Goal: Communication & Community: Answer question/provide support

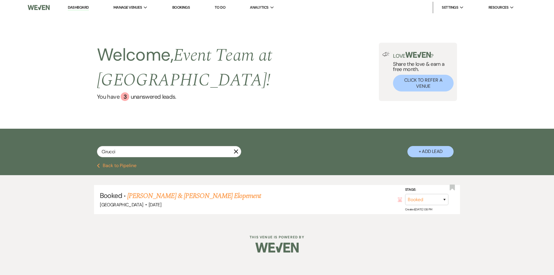
click at [106, 163] on button "Previous Back to Pipeline" at bounding box center [117, 165] width 40 height 5
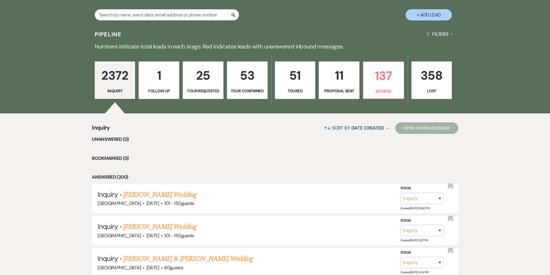
scroll to position [159, 0]
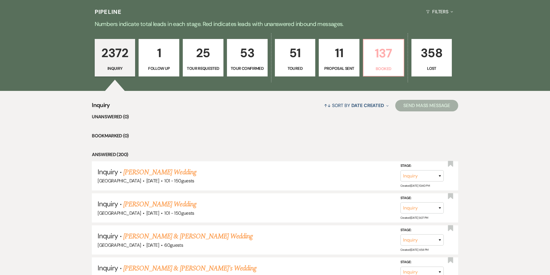
click at [373, 66] on p "Booked" at bounding box center [383, 69] width 33 height 6
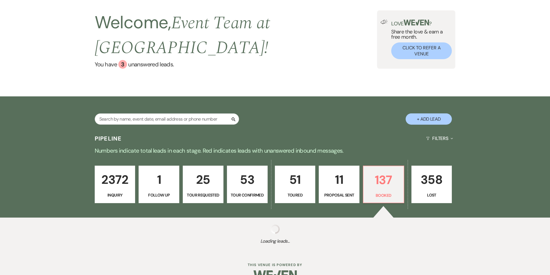
select select "7"
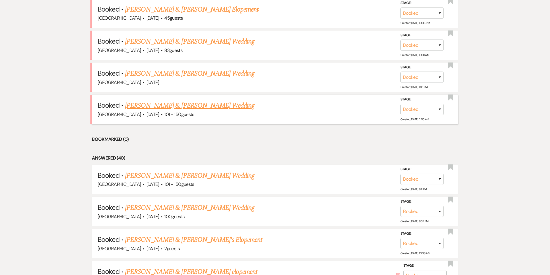
scroll to position [310, 0]
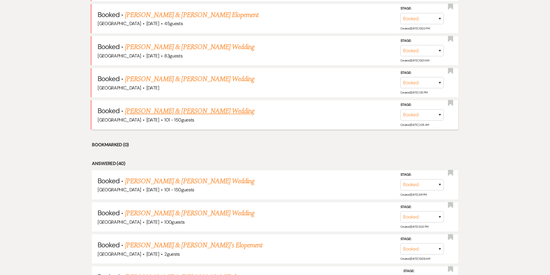
click at [198, 116] on div "[GEOGRAPHIC_DATA] · [DATE] · 101 - 150 guests" at bounding box center [275, 120] width 355 height 8
click at [198, 106] on link "[PERSON_NAME] & [PERSON_NAME] Wedding" at bounding box center [189, 111] width 129 height 10
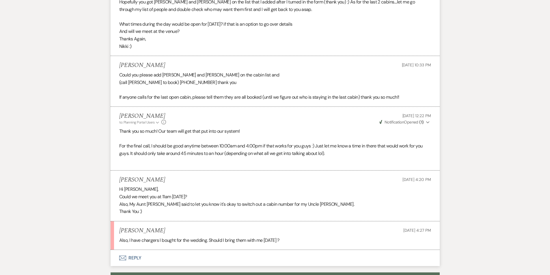
scroll to position [534, 0]
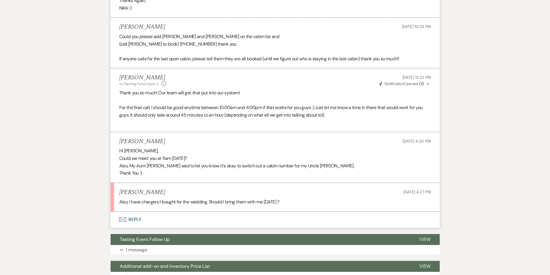
select select "7"
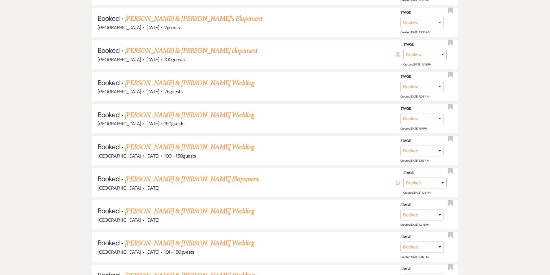
scroll to position [310, 0]
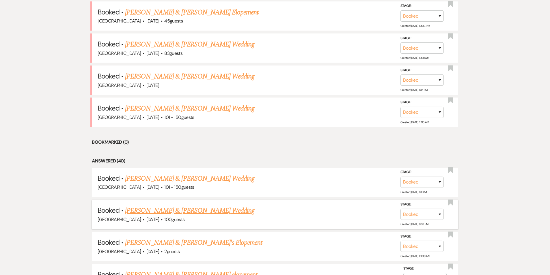
click at [173, 205] on link "[PERSON_NAME] & [PERSON_NAME] Wedding" at bounding box center [189, 210] width 129 height 10
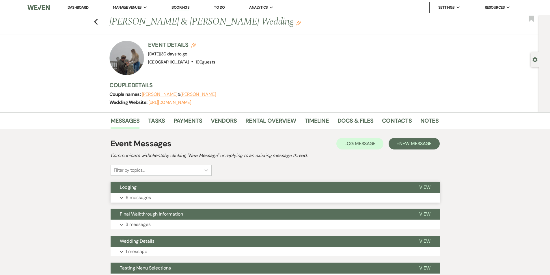
click at [134, 195] on p "6 messages" at bounding box center [138, 198] width 25 height 8
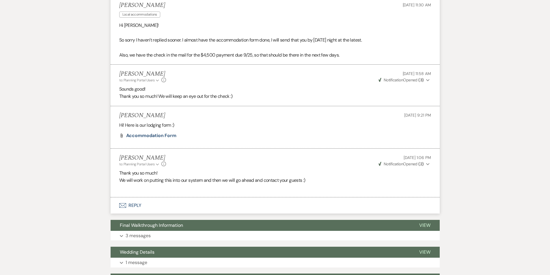
scroll to position [354, 0]
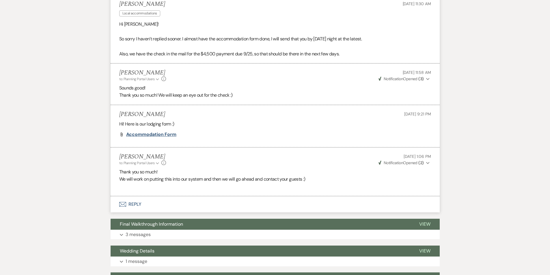
click at [162, 133] on span "Accommodation Form" at bounding box center [151, 134] width 51 height 6
click at [127, 205] on button "Envelope Reply" at bounding box center [275, 204] width 329 height 16
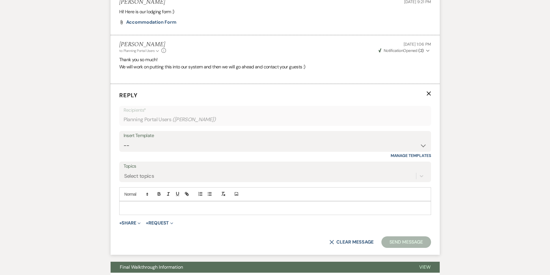
scroll to position [472, 0]
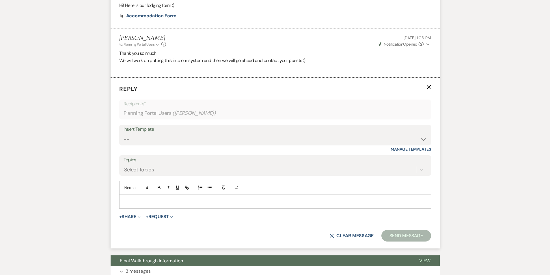
click at [148, 203] on p at bounding box center [275, 202] width 302 height 6
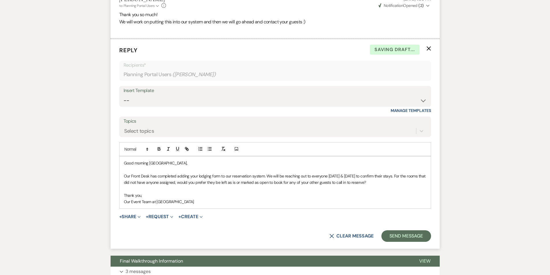
scroll to position [513, 0]
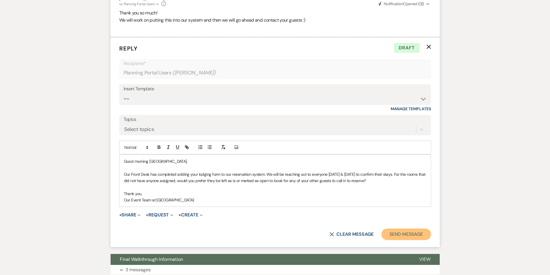
click at [393, 233] on button "Send Message" at bounding box center [405, 235] width 49 height 12
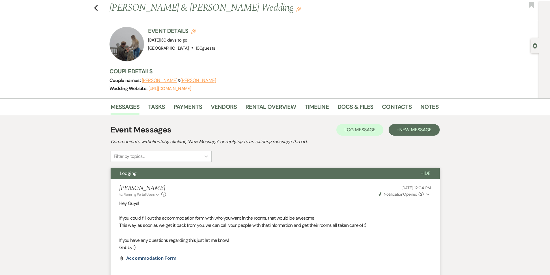
scroll to position [0, 0]
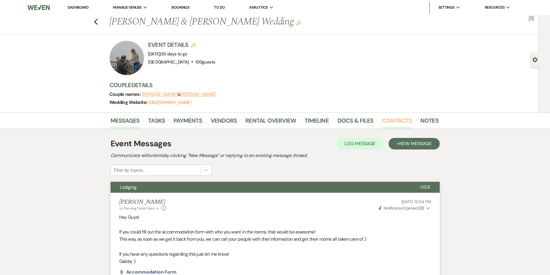
click at [403, 124] on link "Contacts" at bounding box center [397, 122] width 30 height 13
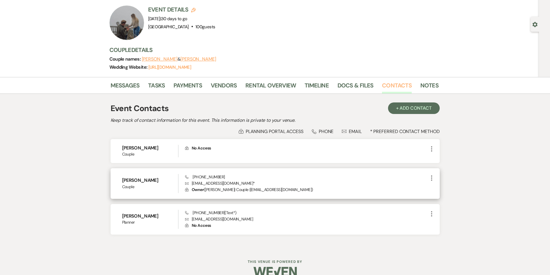
scroll to position [36, 0]
drag, startPoint x: 122, startPoint y: 180, endPoint x: 167, endPoint y: 182, distance: 44.2
click at [167, 182] on h6 "[PERSON_NAME]" at bounding box center [150, 179] width 56 height 6
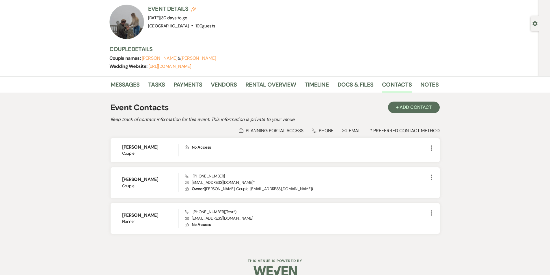
copy h6 "[PERSON_NAME]"
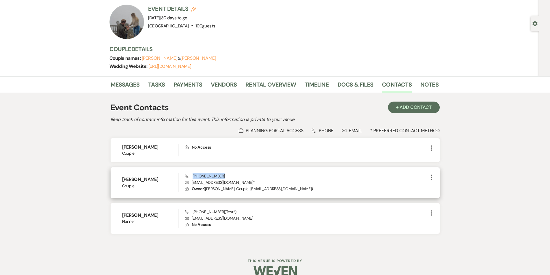
drag, startPoint x: 223, startPoint y: 177, endPoint x: 193, endPoint y: 178, distance: 30.1
click at [193, 178] on div "Phone [PHONE_NUMBER] Envelope [EMAIL_ADDRESS][DOMAIN_NAME] * Lock Owner ( [PERS…" at bounding box center [306, 182] width 243 height 19
copy span "[PHONE_NUMBER]"
click at [254, 182] on p "Envelope [EMAIL_ADDRESS][DOMAIN_NAME] *" at bounding box center [306, 182] width 243 height 6
click at [248, 183] on p "Envelope [EMAIL_ADDRESS][DOMAIN_NAME] *" at bounding box center [306, 182] width 243 height 6
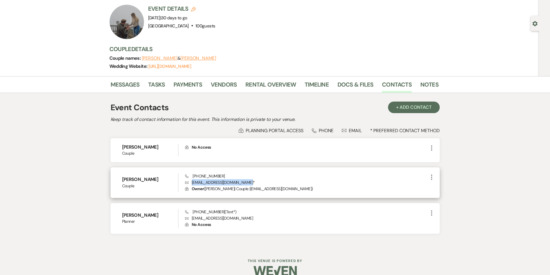
drag, startPoint x: 248, startPoint y: 183, endPoint x: 192, endPoint y: 184, distance: 56.0
click at [192, 184] on p "Envelope [EMAIL_ADDRESS][DOMAIN_NAME] *" at bounding box center [306, 182] width 243 height 6
copy p "[EMAIL_ADDRESS][DOMAIN_NAME]"
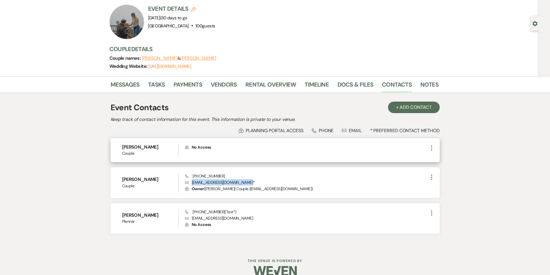
drag, startPoint x: 163, startPoint y: 150, endPoint x: 121, endPoint y: 149, distance: 41.9
click at [121, 149] on div "[PERSON_NAME] Couple Lock No Access More" at bounding box center [275, 150] width 329 height 24
copy h6 "[PERSON_NAME]"
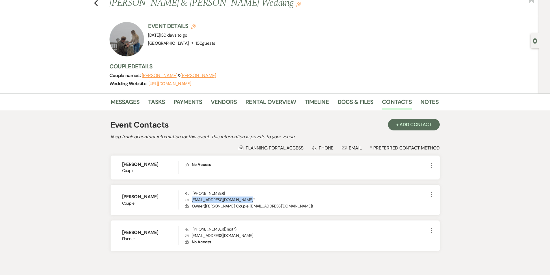
scroll to position [0, 0]
